Goal: Understand process/instructions: Learn how to perform a task or action

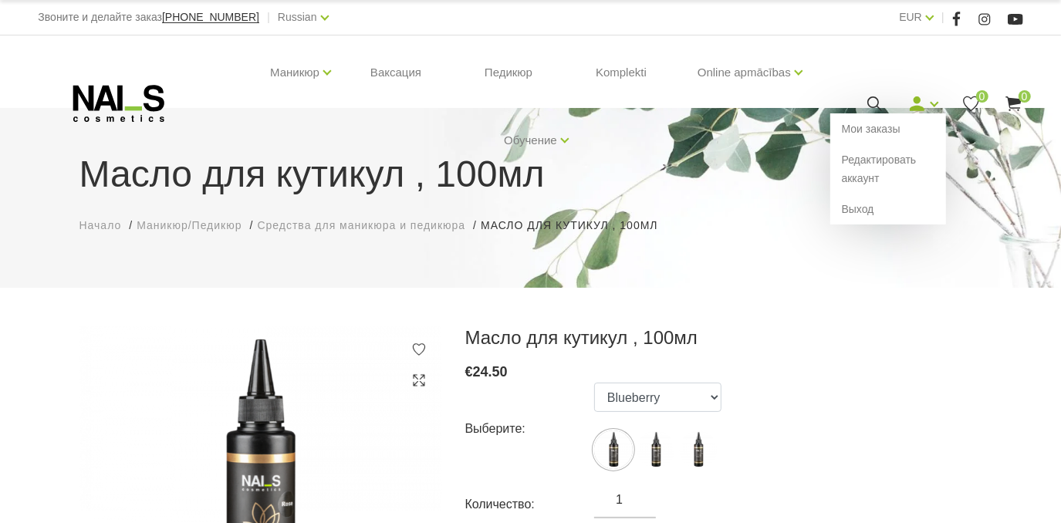
click at [737, 103] on link at bounding box center [917, 103] width 19 height 19
click at [737, 136] on link "Мои заказы" at bounding box center [888, 128] width 116 height 31
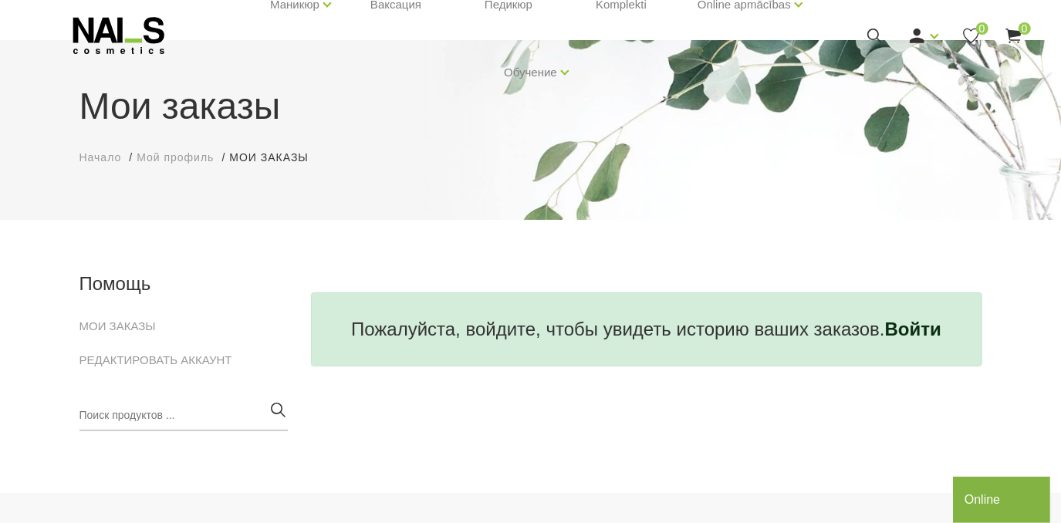
scroll to position [69, 0]
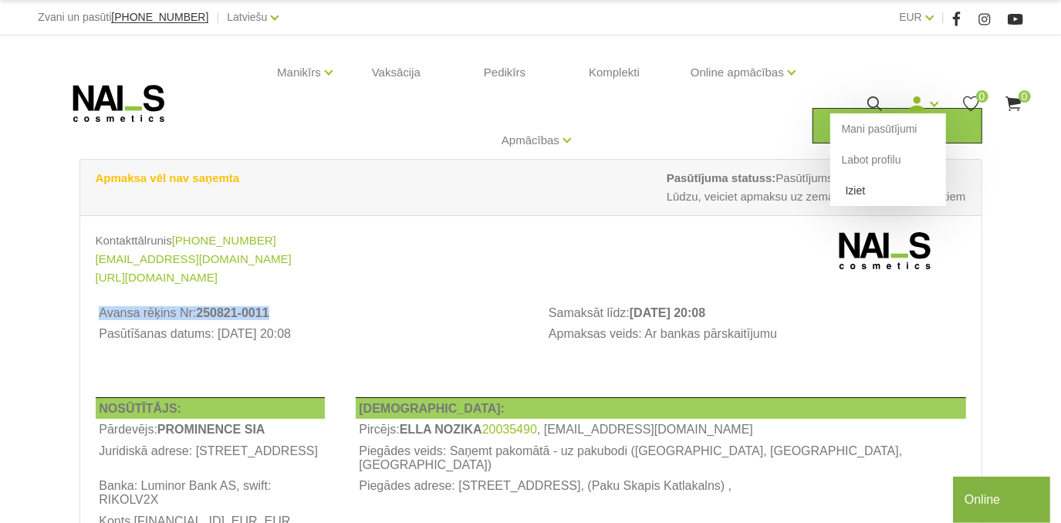
click at [853, 191] on link "Iziet" at bounding box center [888, 190] width 116 height 31
